Goal: Task Accomplishment & Management: Manage account settings

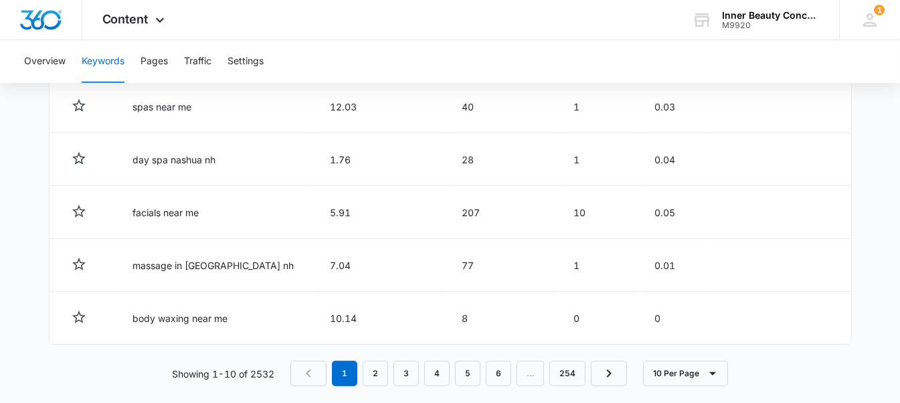
scroll to position [831, 0]
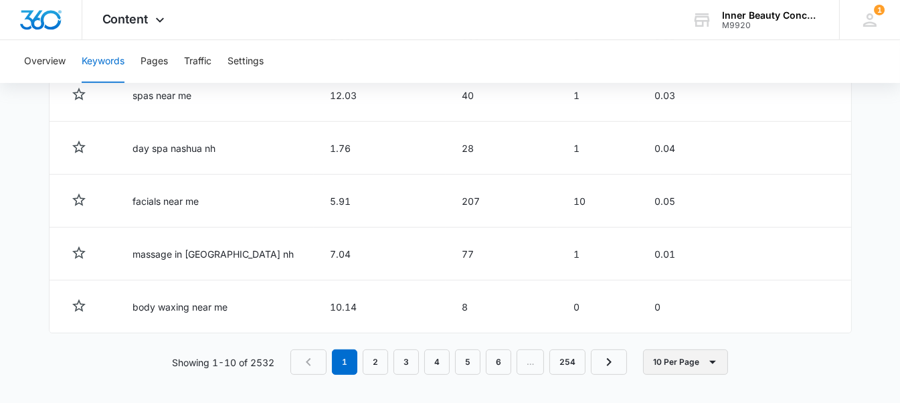
click at [703, 365] on button "10 Per Page" at bounding box center [685, 361] width 85 height 25
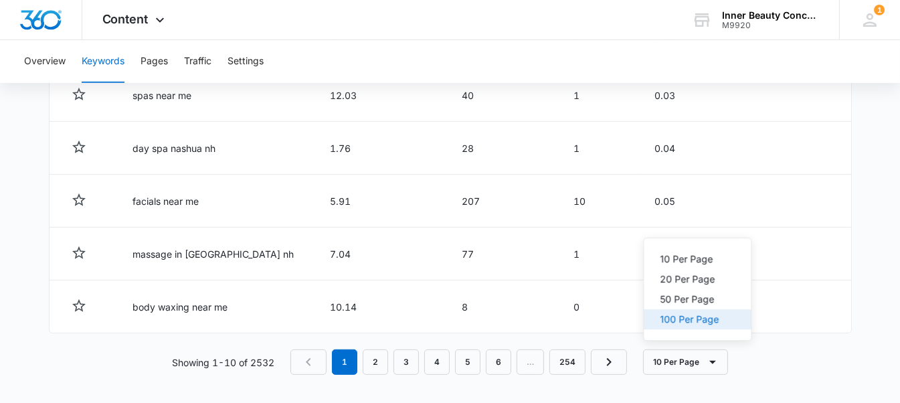
click at [704, 326] on button "100 Per Page" at bounding box center [697, 319] width 107 height 20
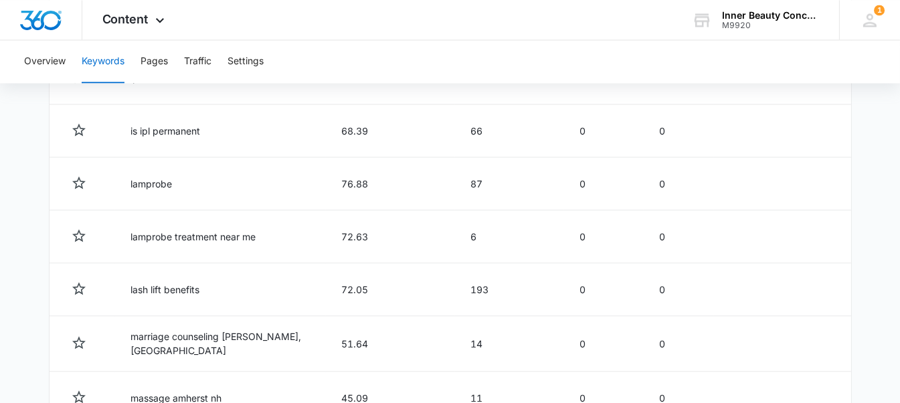
scroll to position [3933, 0]
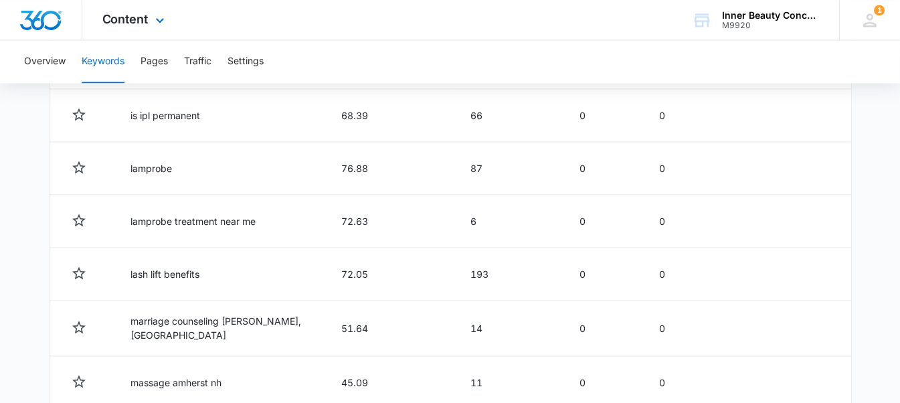
click at [149, 7] on div "Content Apps Reputation Websites Forms CRM Email Social Shop Payments POS Conte…" at bounding box center [135, 19] width 106 height 39
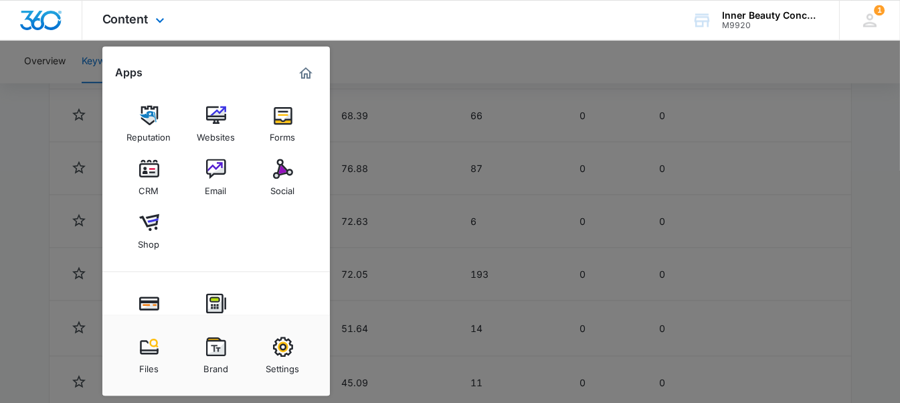
scroll to position [118, 0]
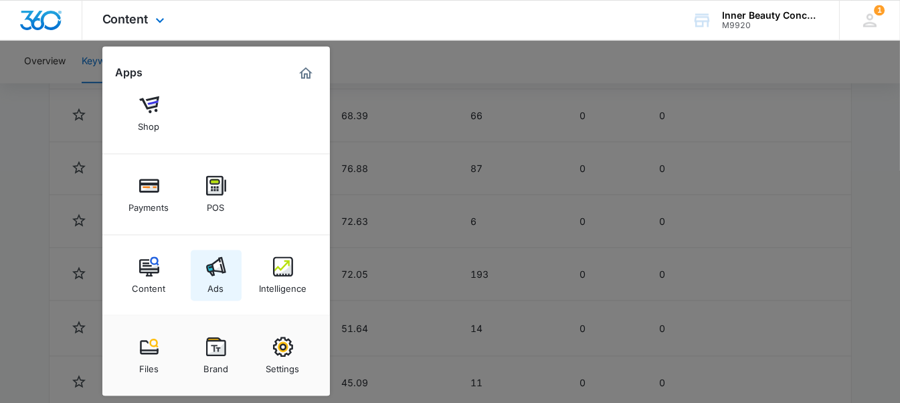
click at [207, 271] on img at bounding box center [216, 266] width 20 height 20
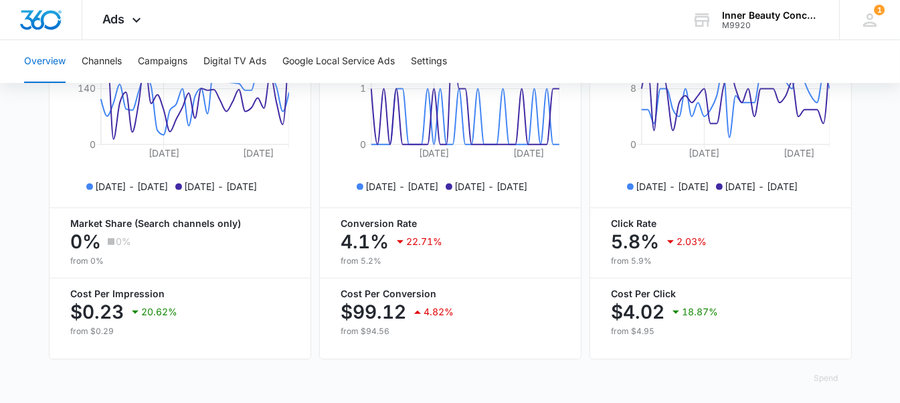
scroll to position [691, 0]
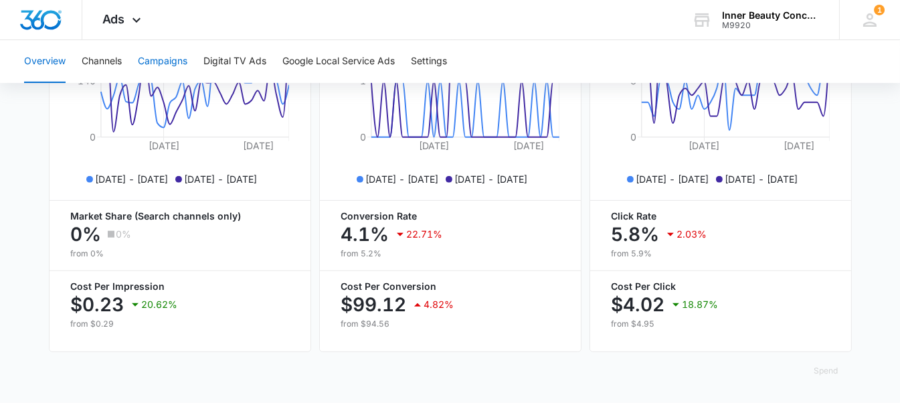
click at [174, 52] on button "Campaigns" at bounding box center [163, 61] width 50 height 43
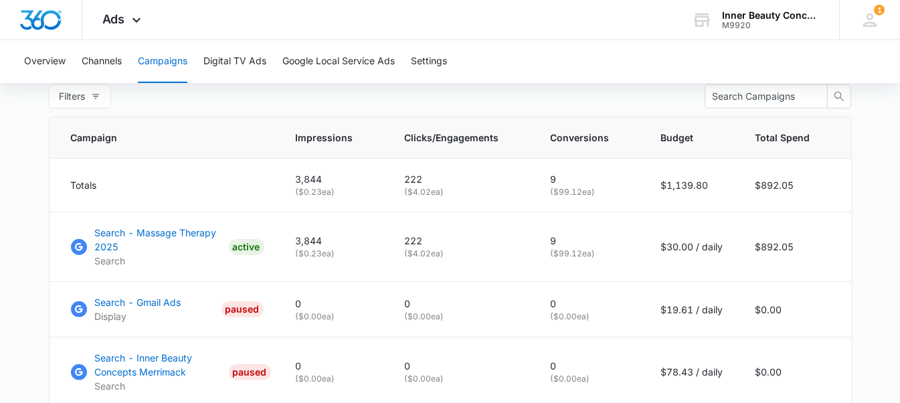
scroll to position [533, 0]
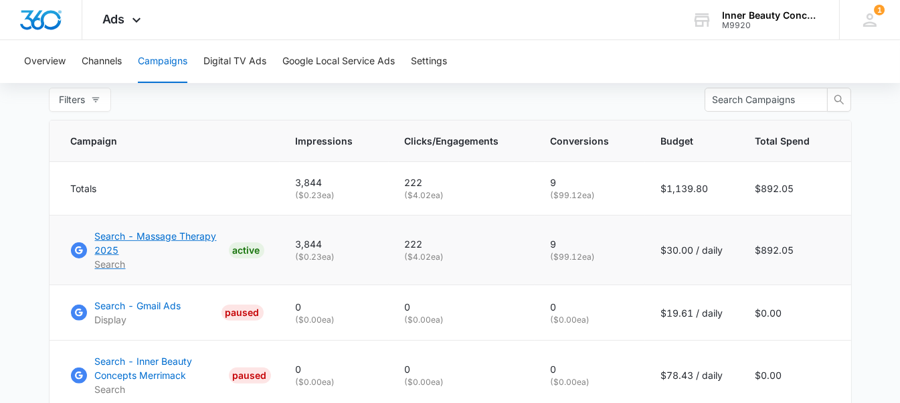
click at [108, 248] on p "Search - Massage Therapy 2025" at bounding box center [159, 243] width 129 height 28
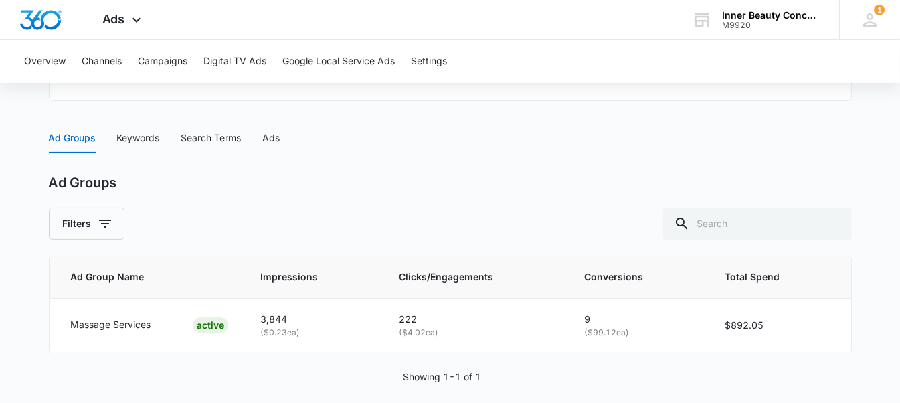
scroll to position [519, 0]
click at [137, 136] on div "Keywords" at bounding box center [138, 136] width 43 height 15
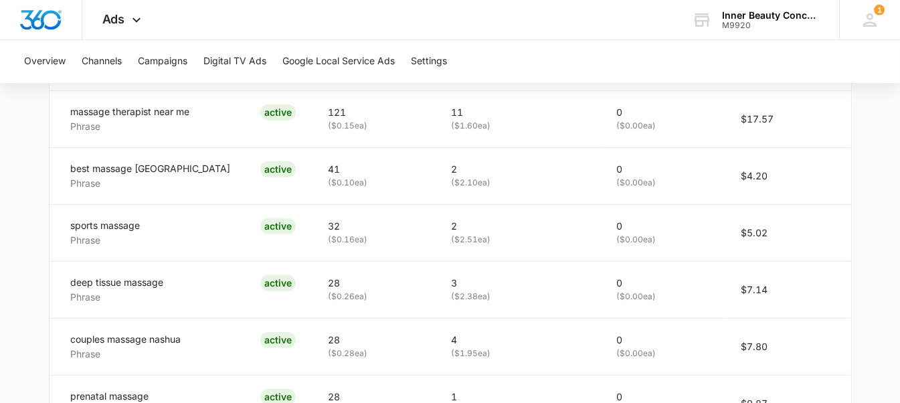
scroll to position [1051, 0]
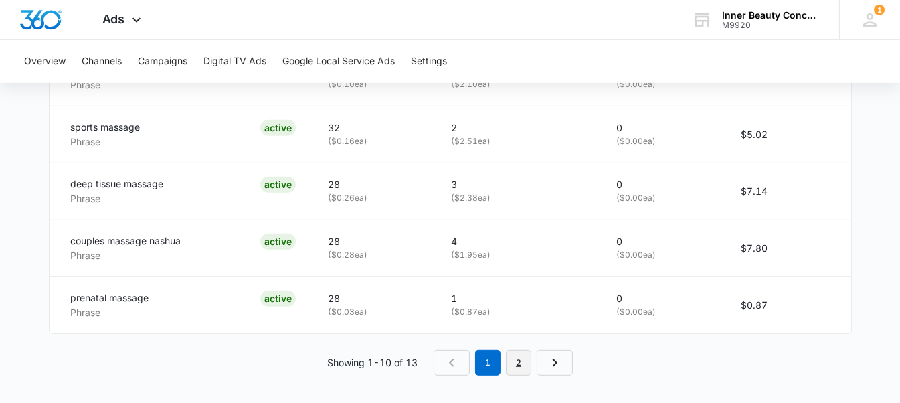
click at [525, 350] on link "2" at bounding box center [518, 362] width 25 height 25
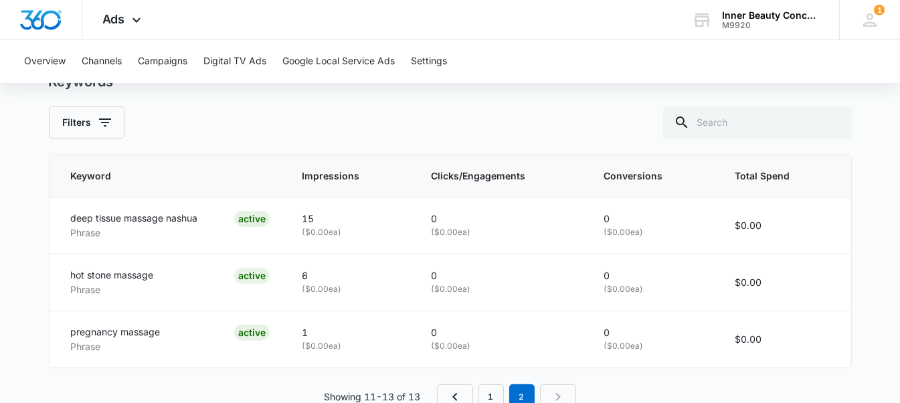
scroll to position [618, 0]
